Goal: Navigation & Orientation: Find specific page/section

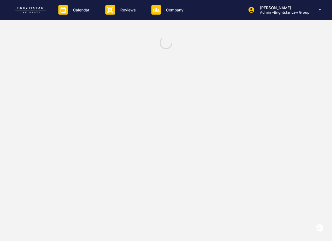
click at [32, 13] on img at bounding box center [30, 10] width 30 height 6
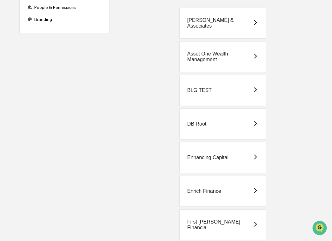
scroll to position [187, 0]
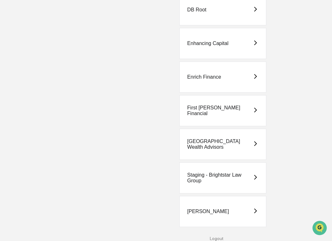
click at [216, 179] on div "Staging - Brightstar Law Group" at bounding box center [219, 177] width 65 height 11
